Goal: Information Seeking & Learning: Learn about a topic

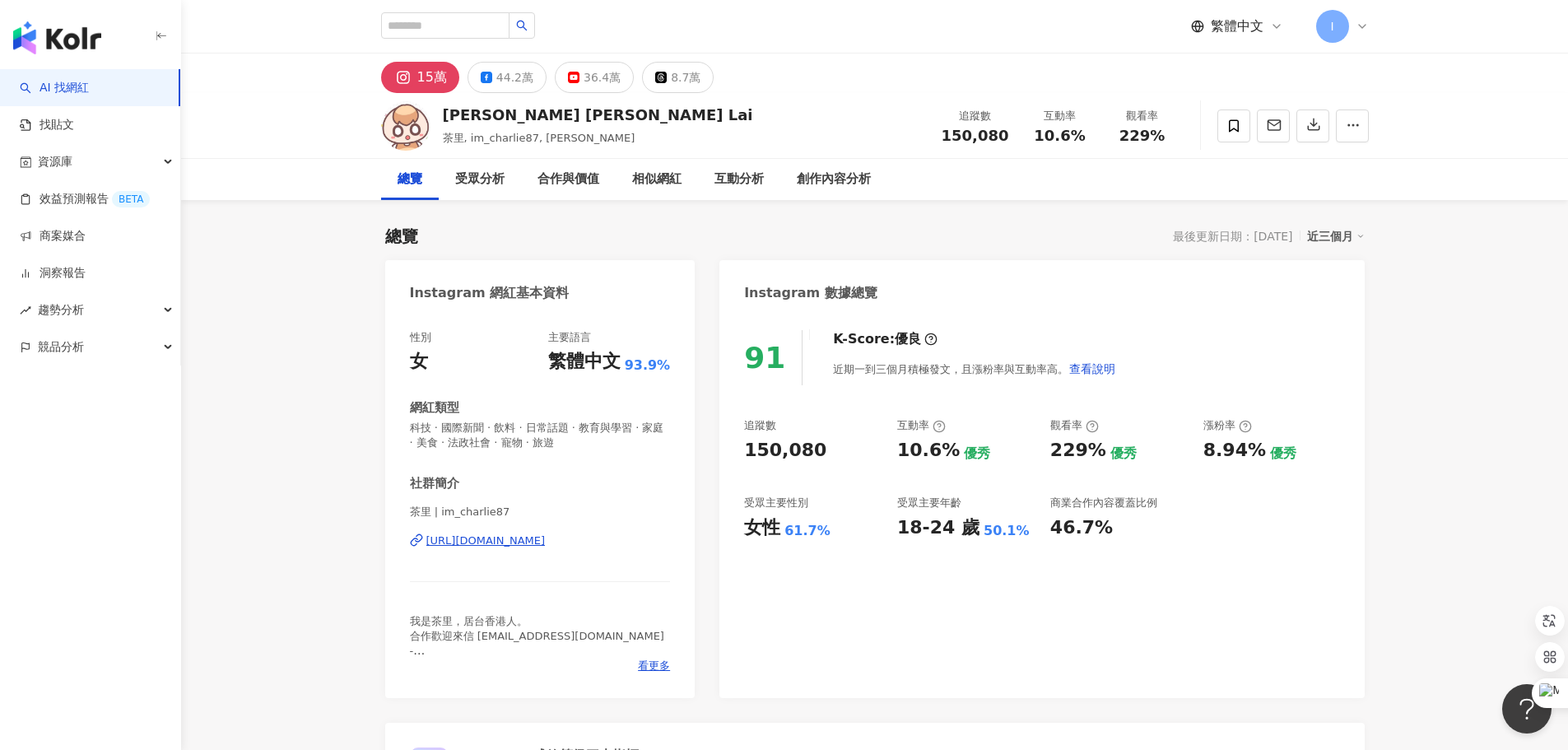
click at [1371, 27] on div "繁體中文 I" at bounding box center [875, 26] width 1054 height 53
click at [1364, 28] on icon at bounding box center [1361, 26] width 13 height 13
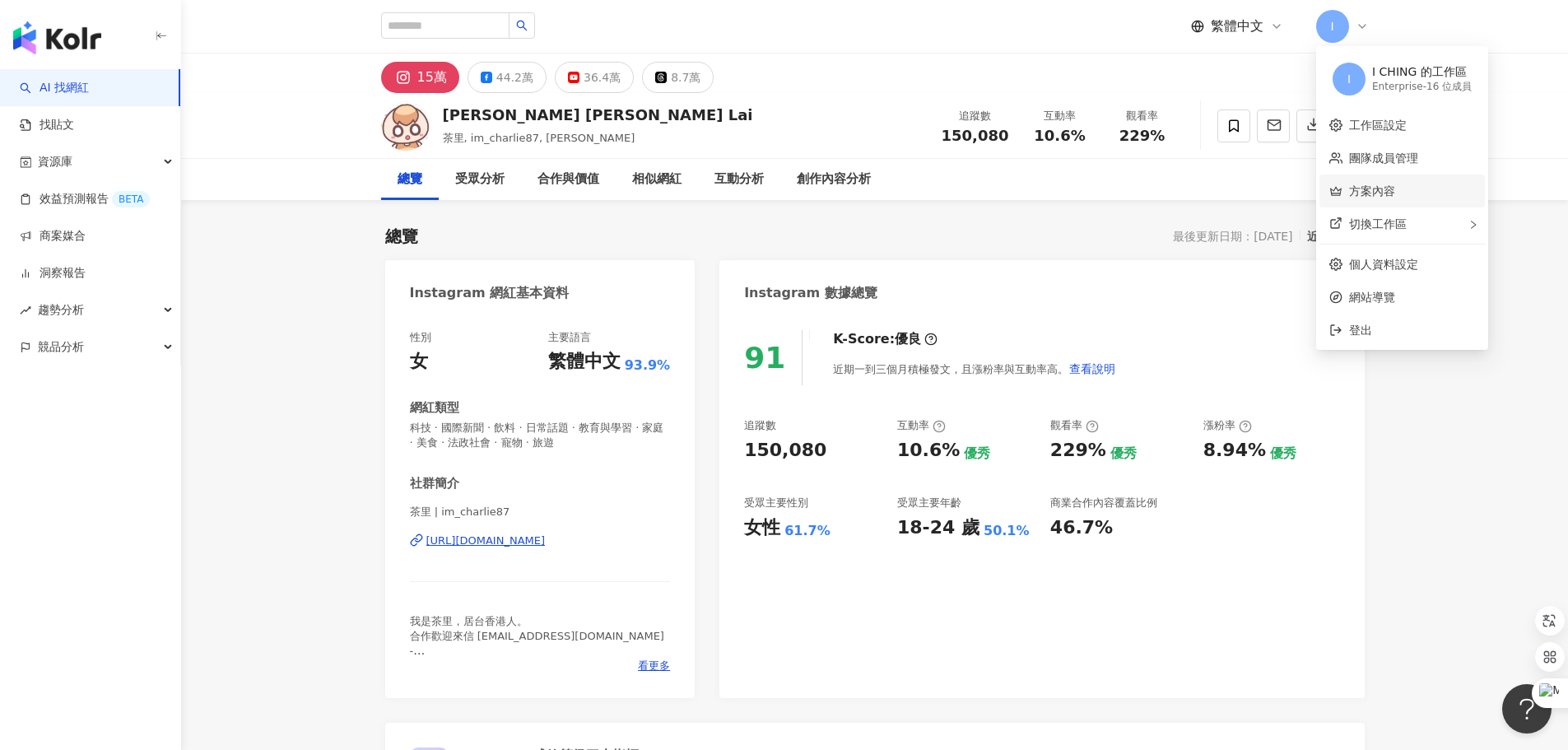
click at [1395, 194] on link "方案內容" at bounding box center [1371, 191] width 46 height 13
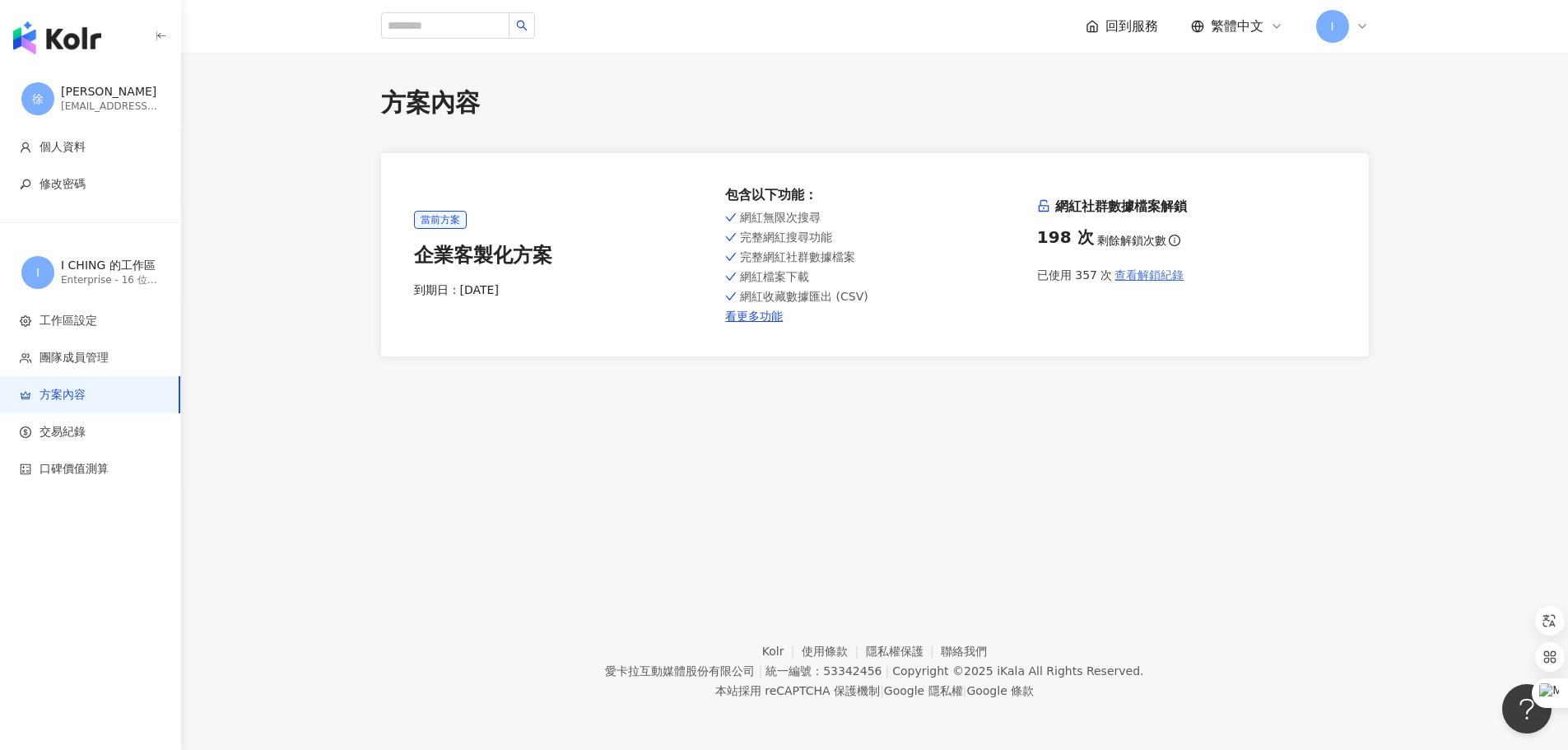
click at [1154, 279] on span "查看解鎖紀錄" at bounding box center [1149, 275] width 69 height 13
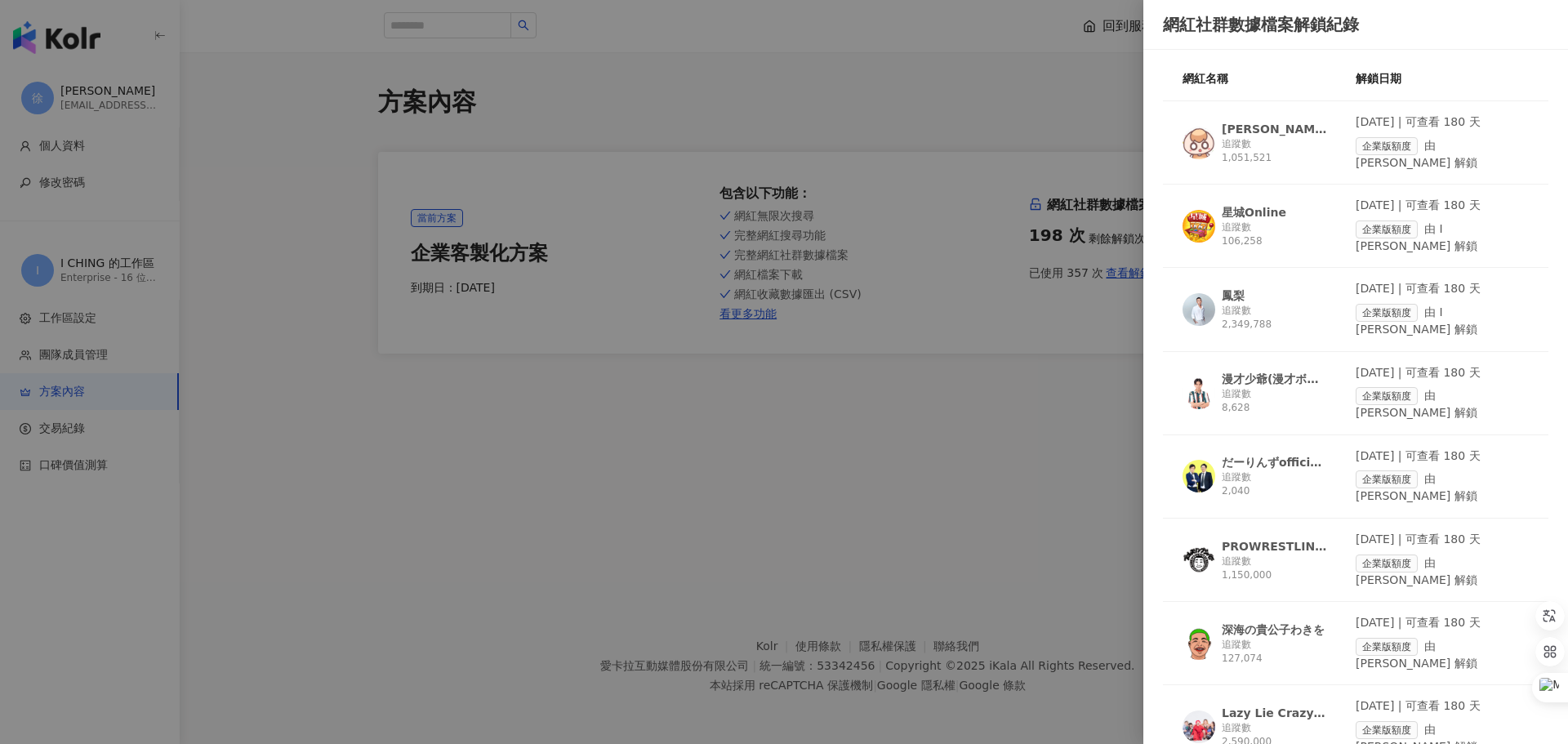
click at [1398, 149] on span "企業版額度" at bounding box center [1386, 146] width 62 height 18
